Goal: Transaction & Acquisition: Book appointment/travel/reservation

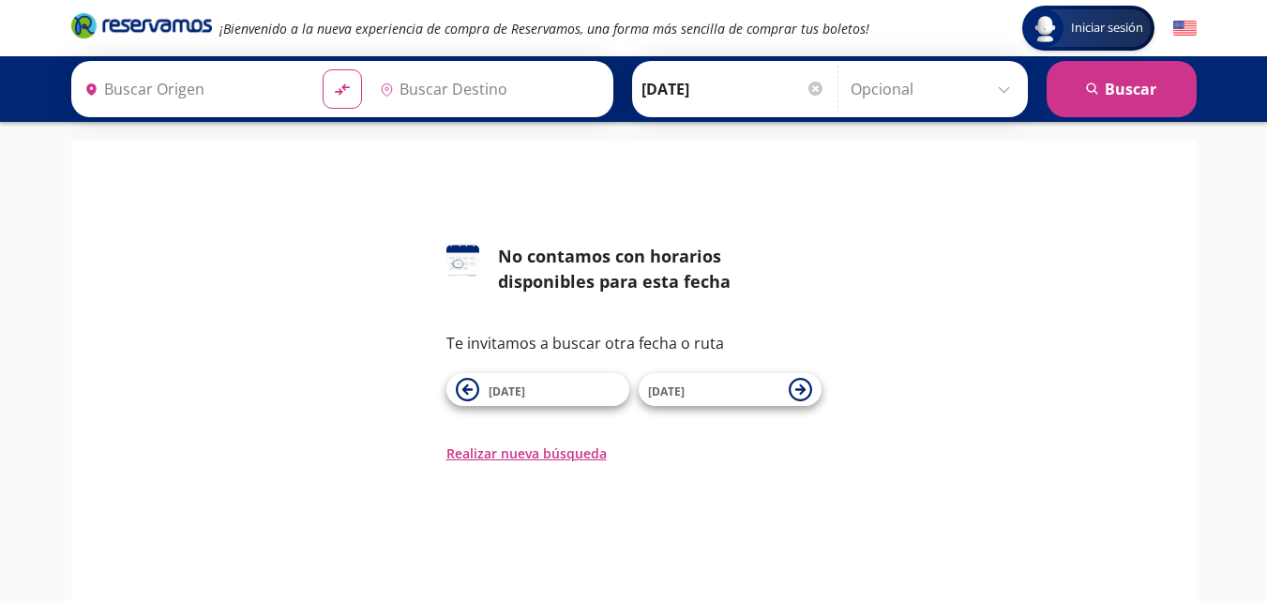
type input "[GEOGRAPHIC_DATA], [GEOGRAPHIC_DATA]"
click at [447, 87] on input "[GEOGRAPHIC_DATA], [GEOGRAPHIC_DATA]" at bounding box center [478, 89] width 212 height 47
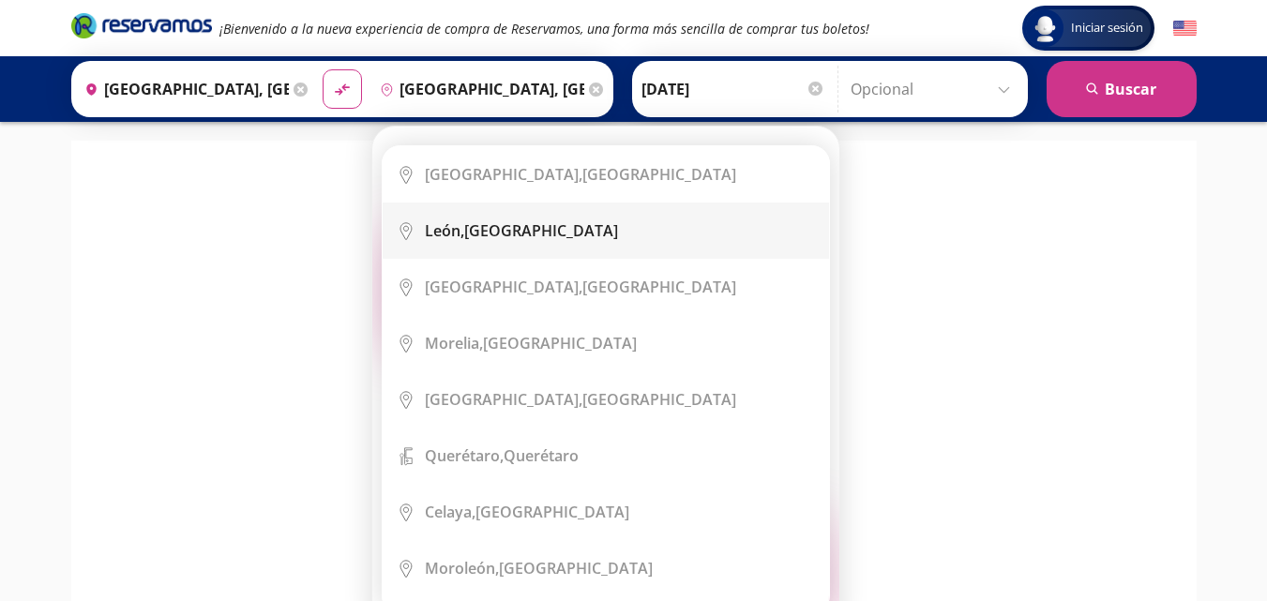
click at [463, 239] on b "León," at bounding box center [444, 230] width 39 height 21
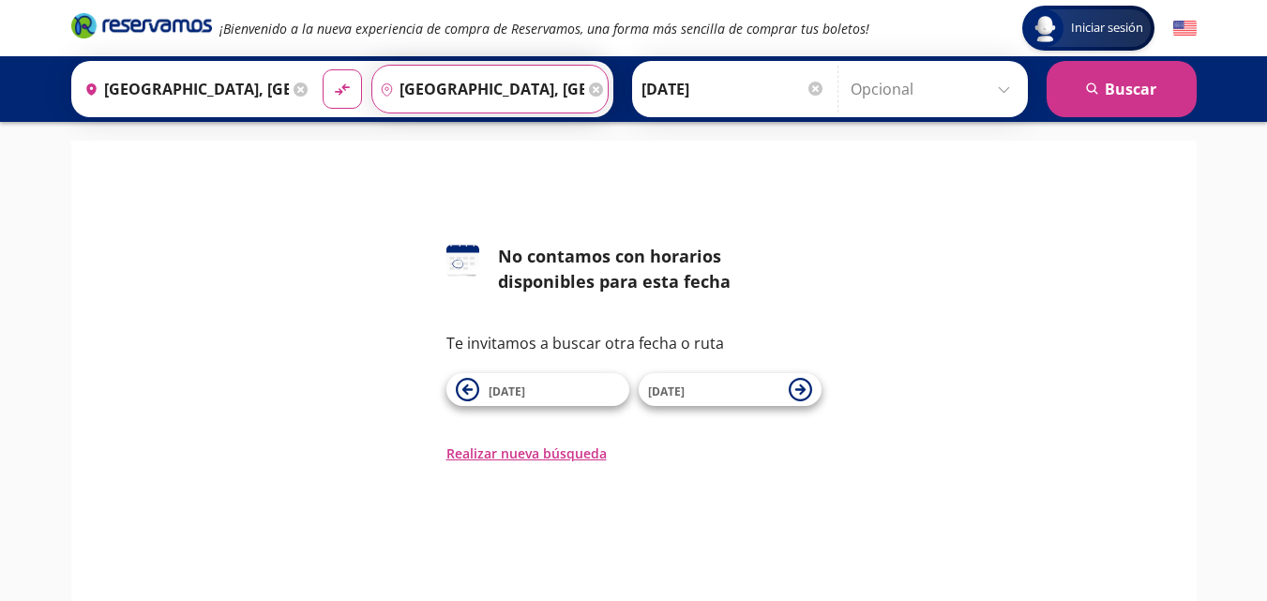
click at [509, 96] on input "[GEOGRAPHIC_DATA], [GEOGRAPHIC_DATA]" at bounding box center [478, 89] width 212 height 47
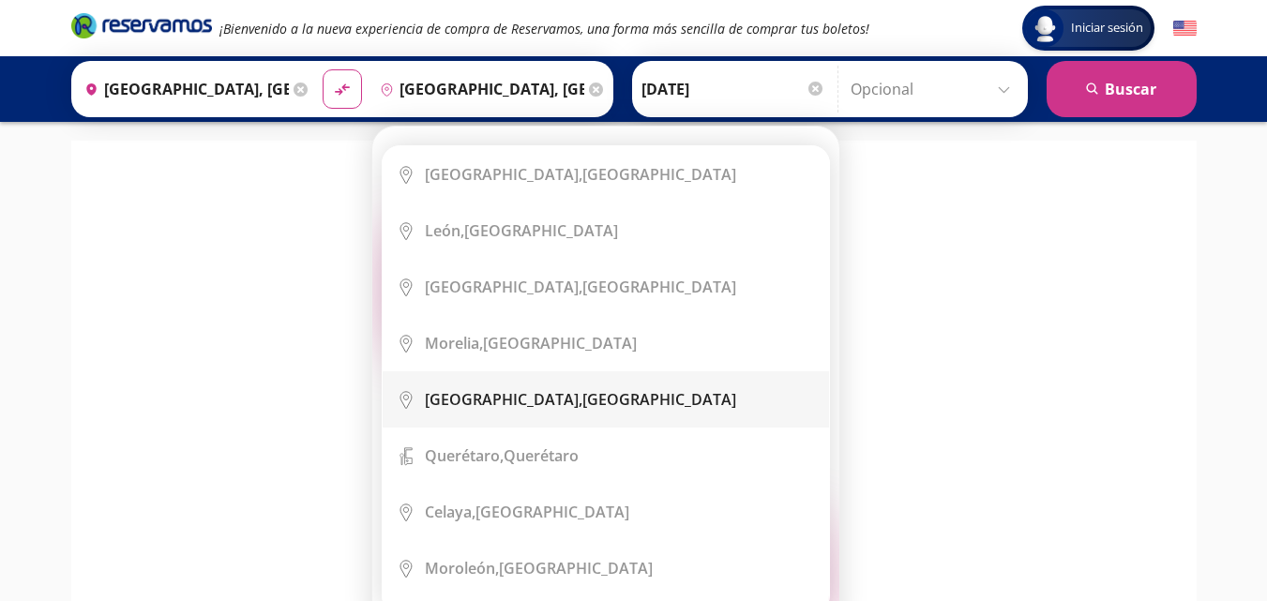
click at [475, 393] on b "[GEOGRAPHIC_DATA]," at bounding box center [504, 399] width 158 height 21
type input "[GEOGRAPHIC_DATA], [GEOGRAPHIC_DATA]"
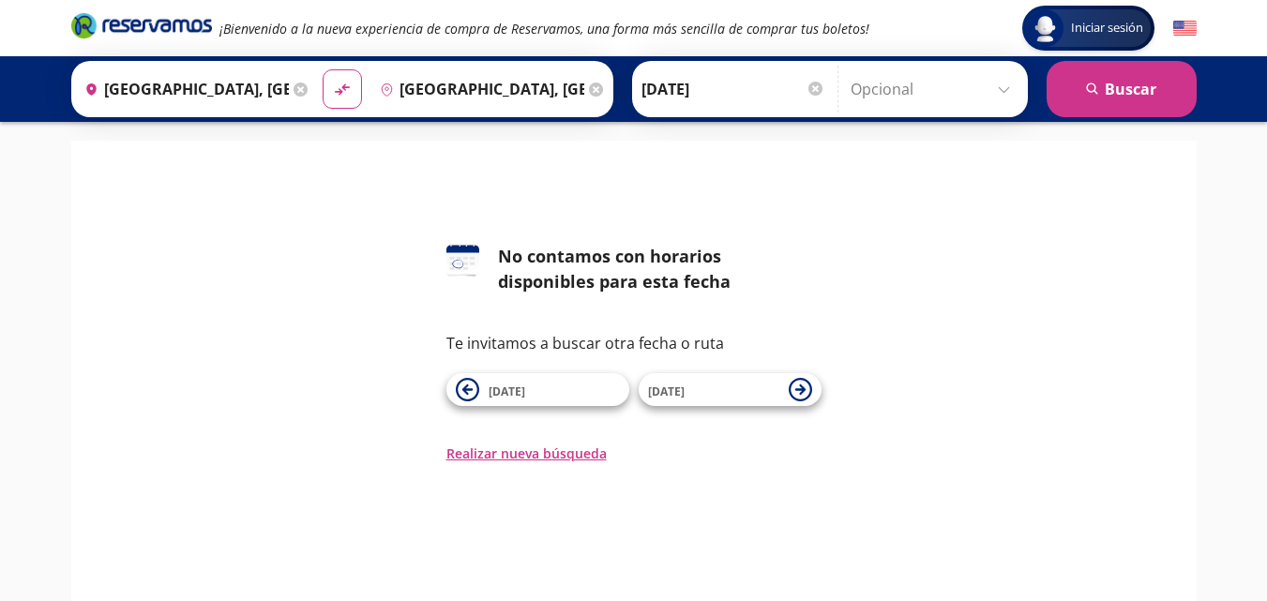
click at [502, 76] on input "[GEOGRAPHIC_DATA], [GEOGRAPHIC_DATA]" at bounding box center [478, 89] width 212 height 47
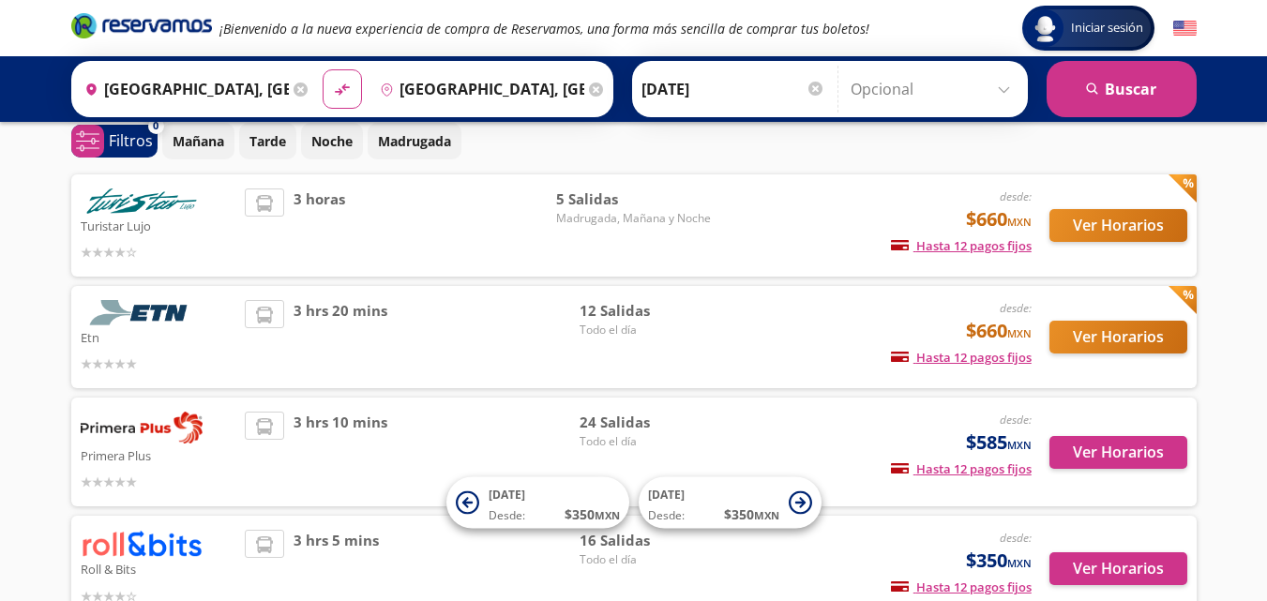
scroll to position [188, 0]
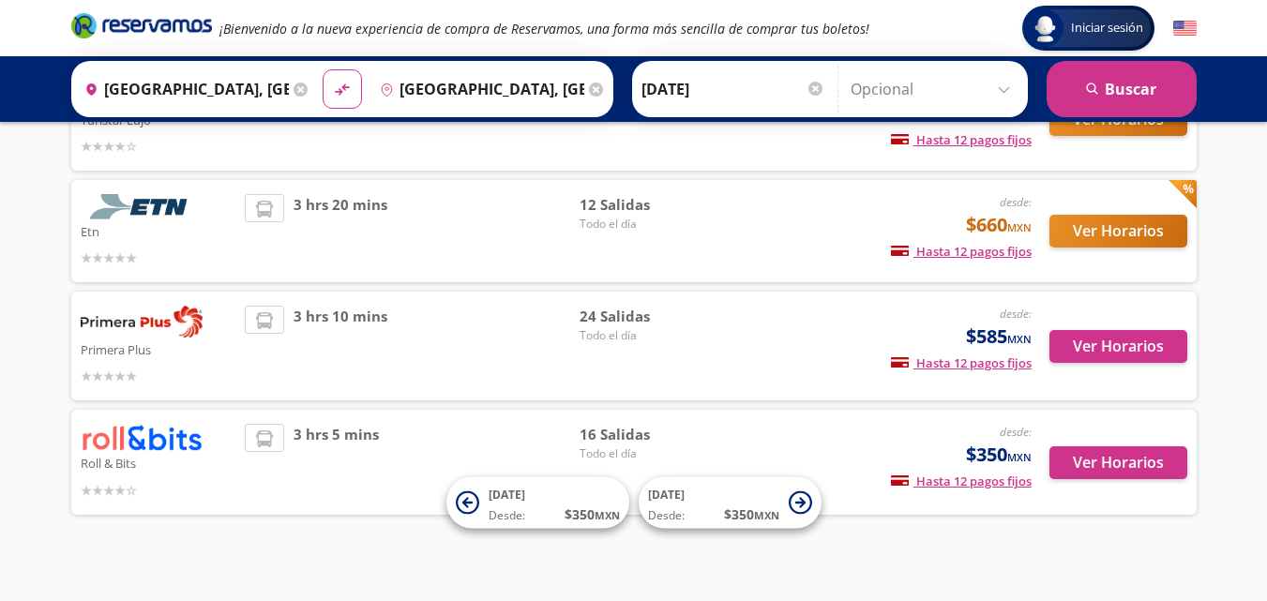
click at [184, 439] on img at bounding box center [142, 437] width 122 height 27
click at [131, 463] on p "Roll & Bits" at bounding box center [159, 462] width 156 height 23
click at [1142, 463] on button "Ver Horarios" at bounding box center [1119, 462] width 138 height 33
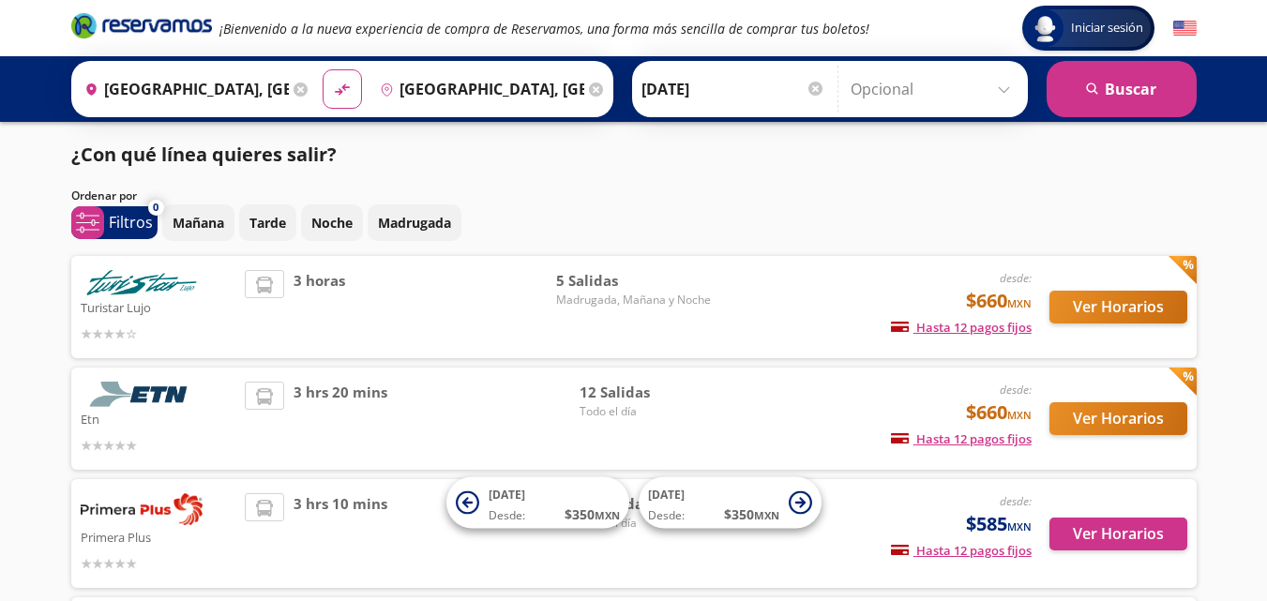
scroll to position [188, 0]
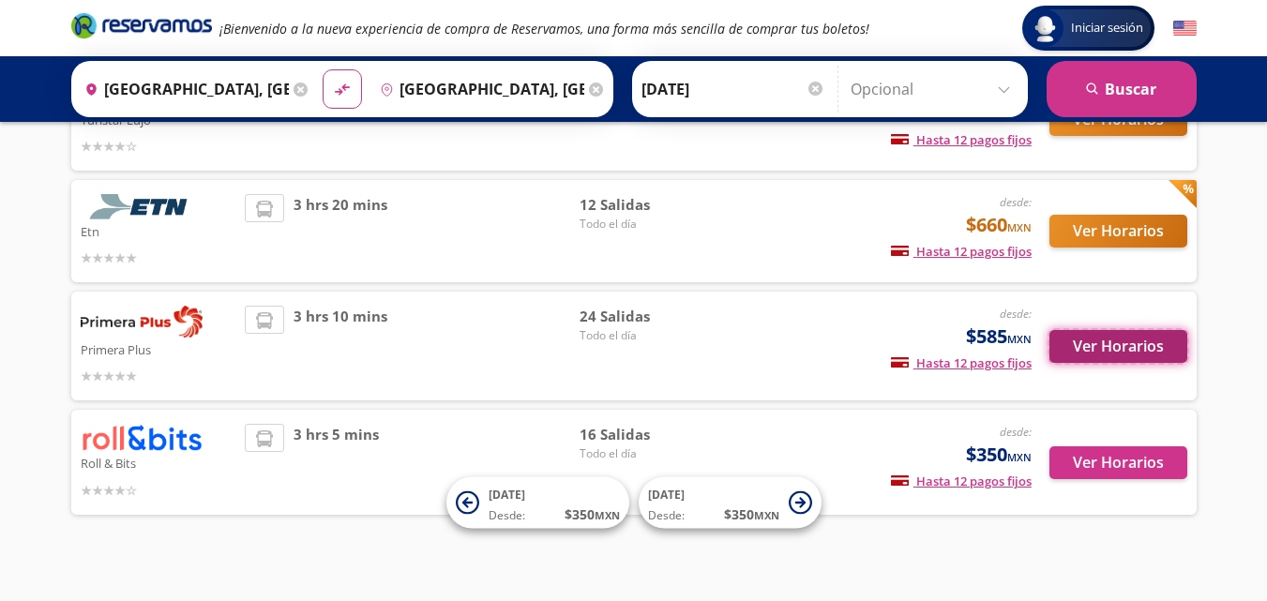
click at [1119, 344] on button "Ver Horarios" at bounding box center [1119, 346] width 138 height 33
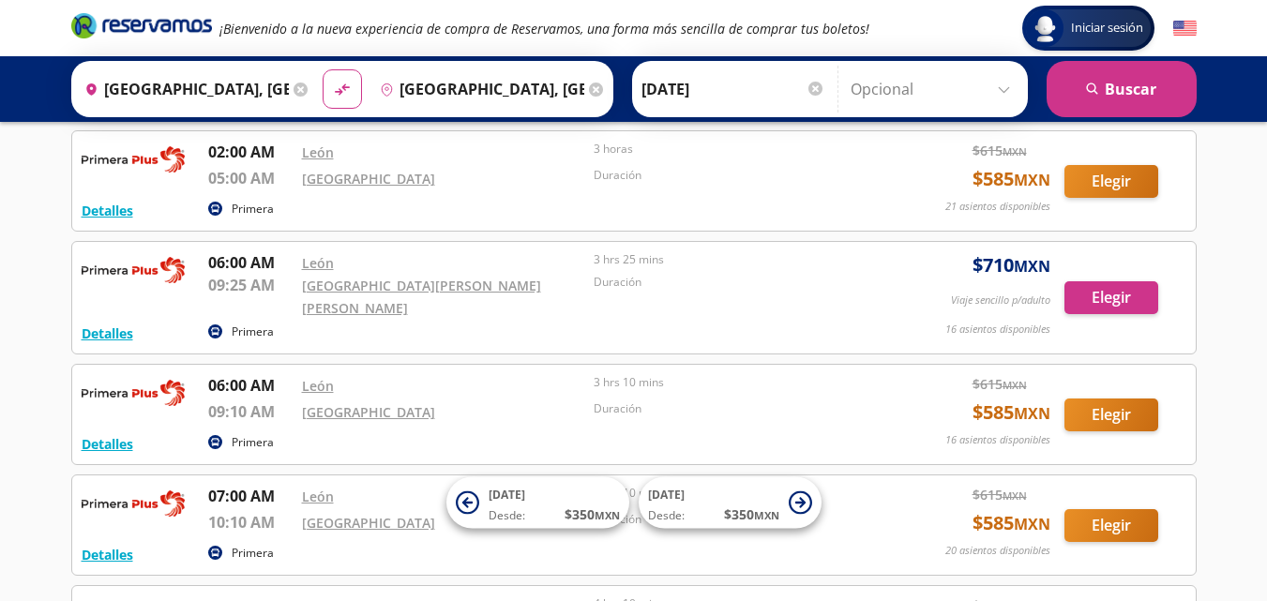
scroll to position [263, 0]
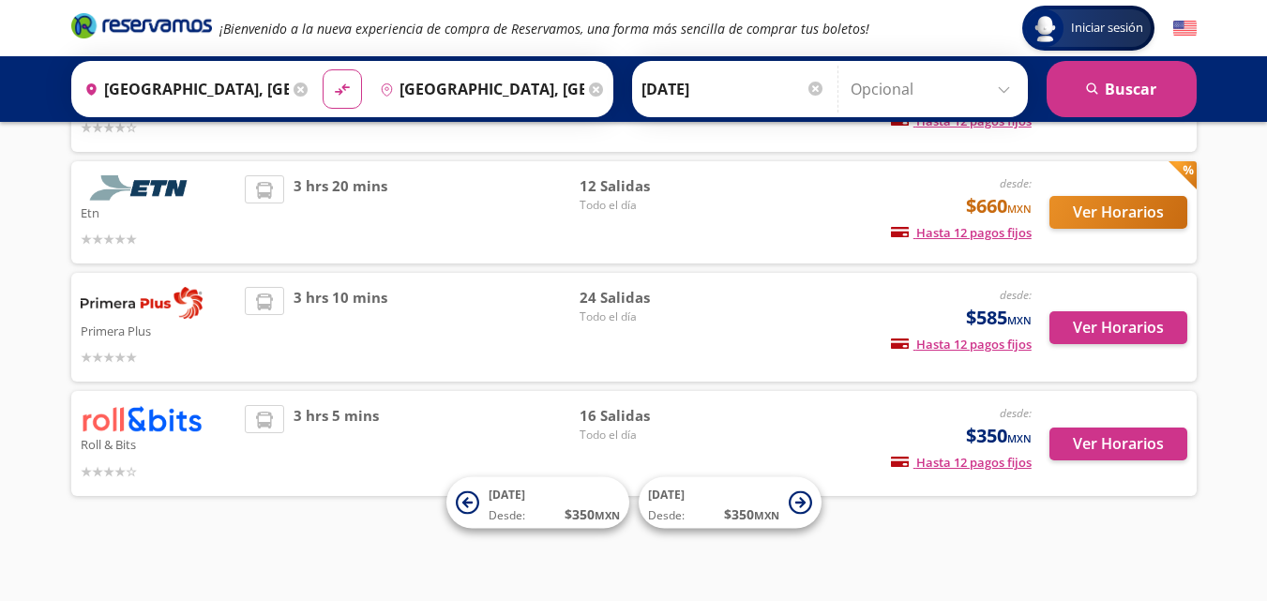
scroll to position [188, 0]
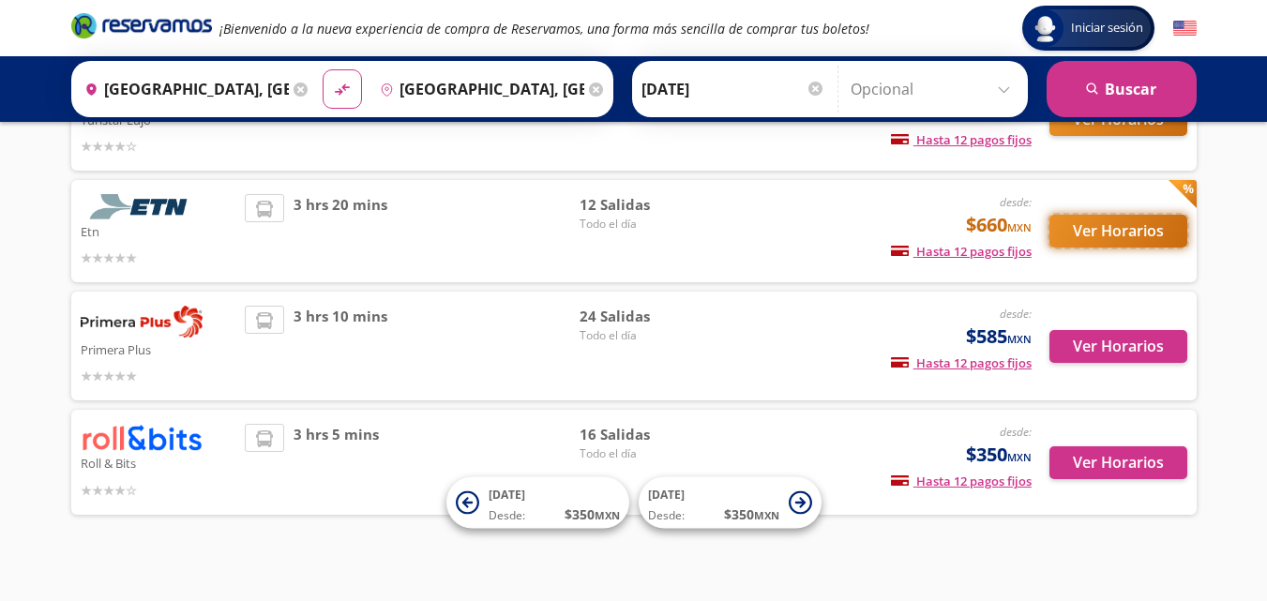
click at [1087, 233] on button "Ver Horarios" at bounding box center [1119, 231] width 138 height 33
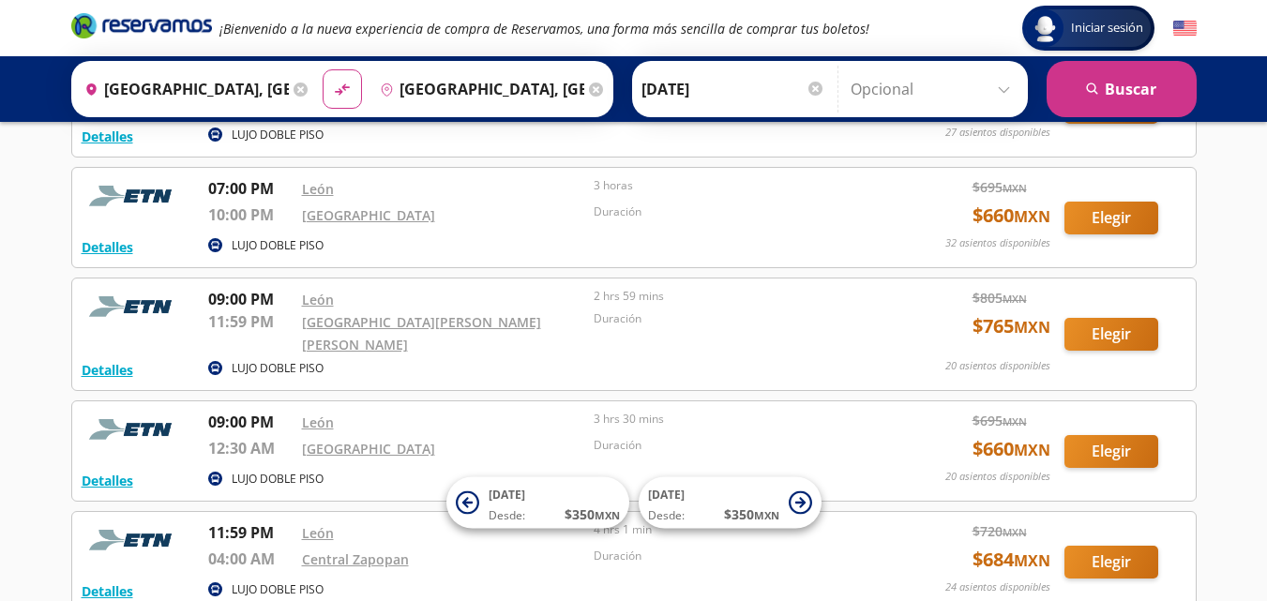
scroll to position [930, 0]
